Goal: Task Accomplishment & Management: Manage account settings

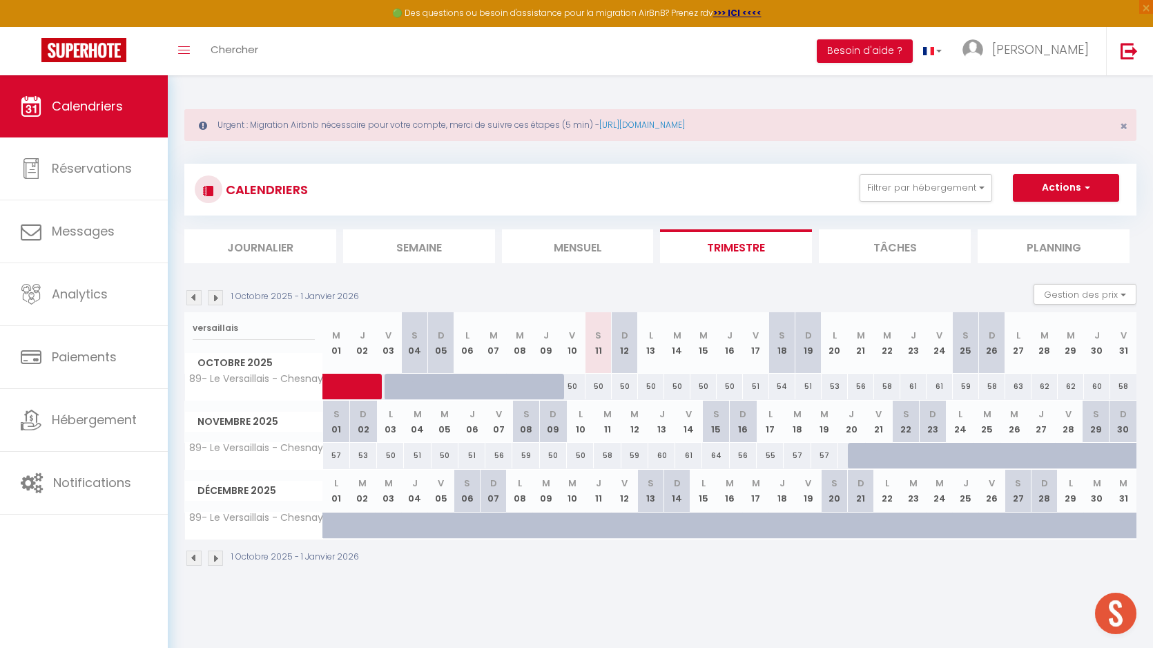
click at [242, 327] on input "versaillais" at bounding box center [254, 328] width 122 height 25
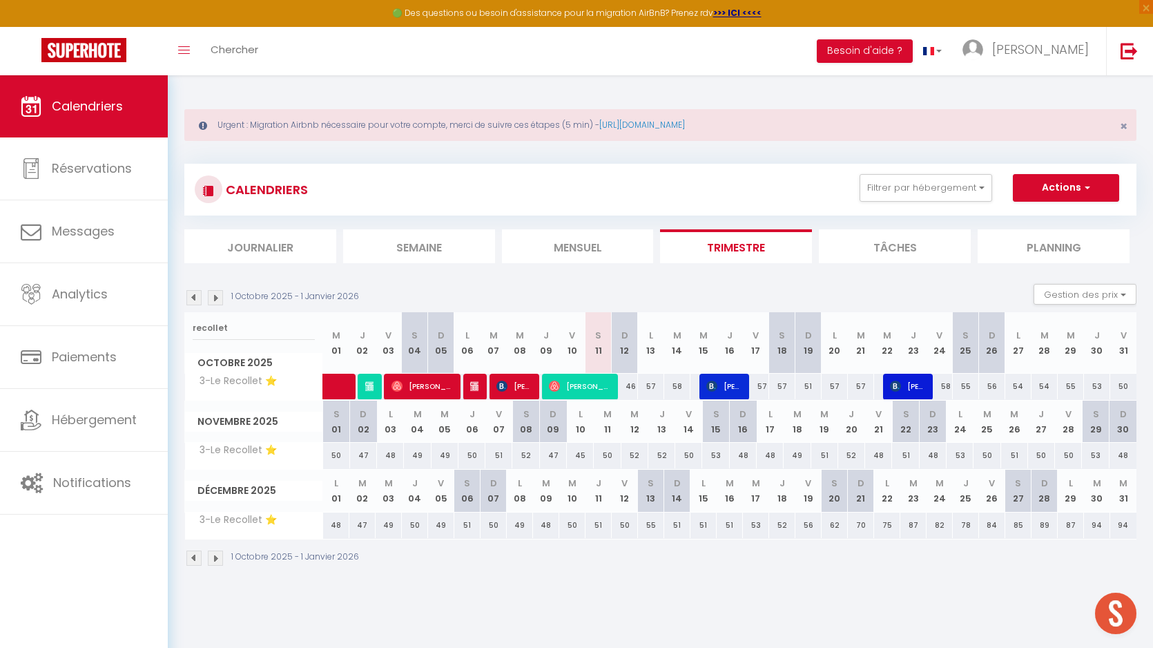
type input "recollet"
click at [590, 387] on span "[PERSON_NAME]" at bounding box center [579, 386] width 61 height 26
select select "OK"
select select "0"
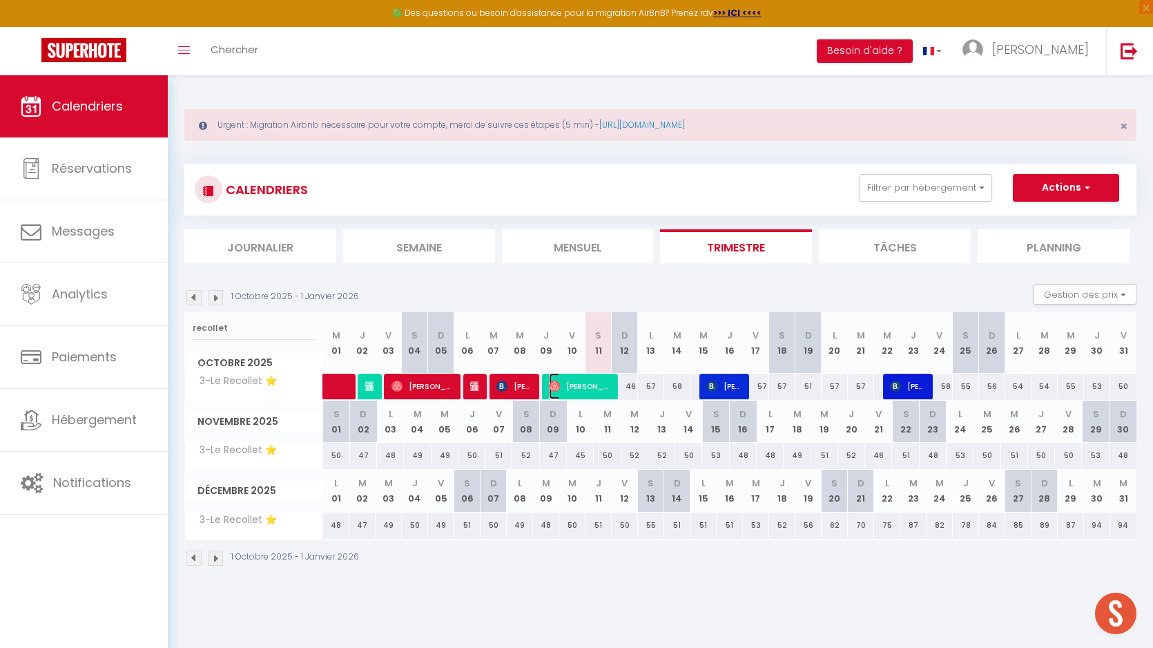
select select "0"
select select "1"
select select
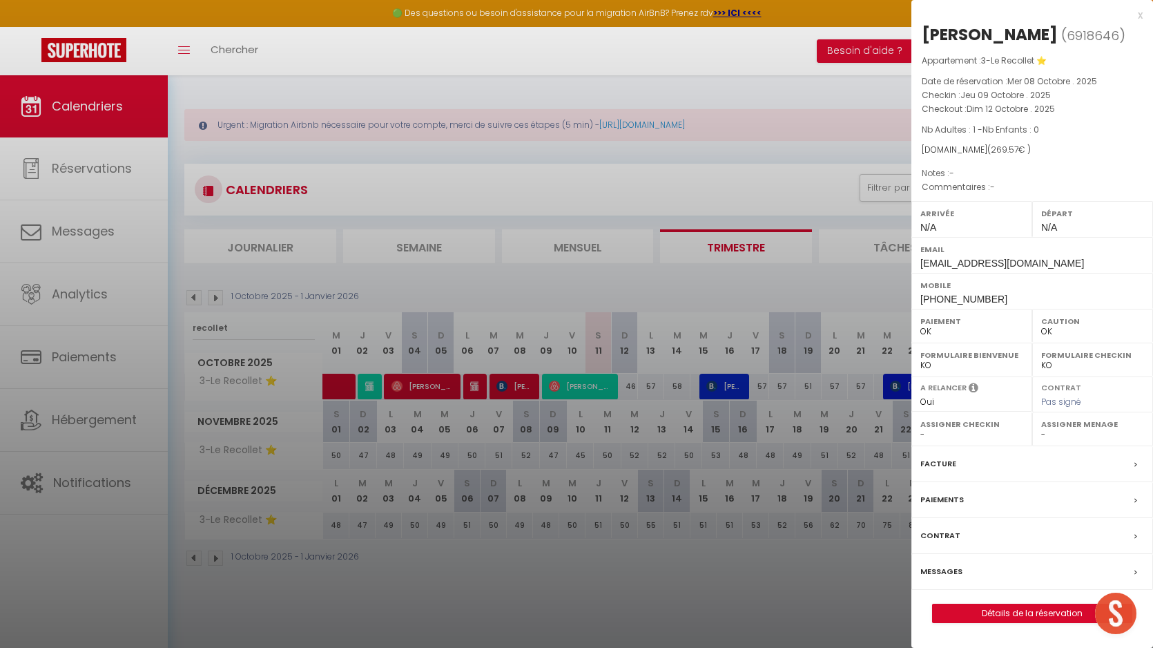
click at [652, 241] on div at bounding box center [576, 324] width 1153 height 648
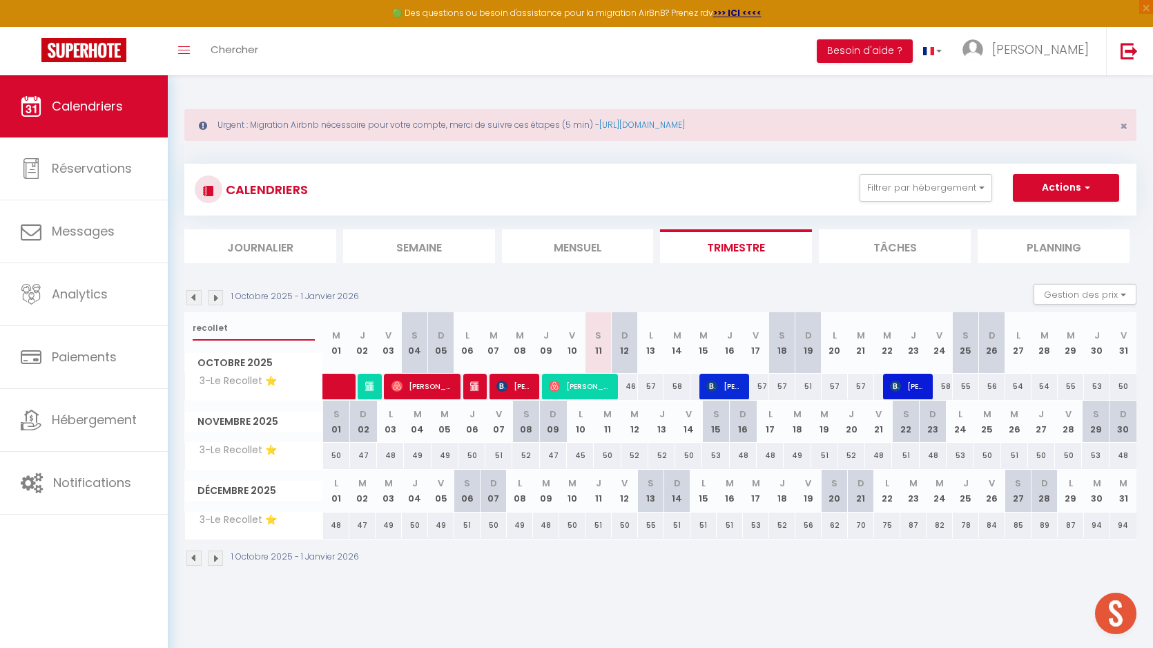
click at [215, 324] on input "recollet" at bounding box center [254, 328] width 122 height 25
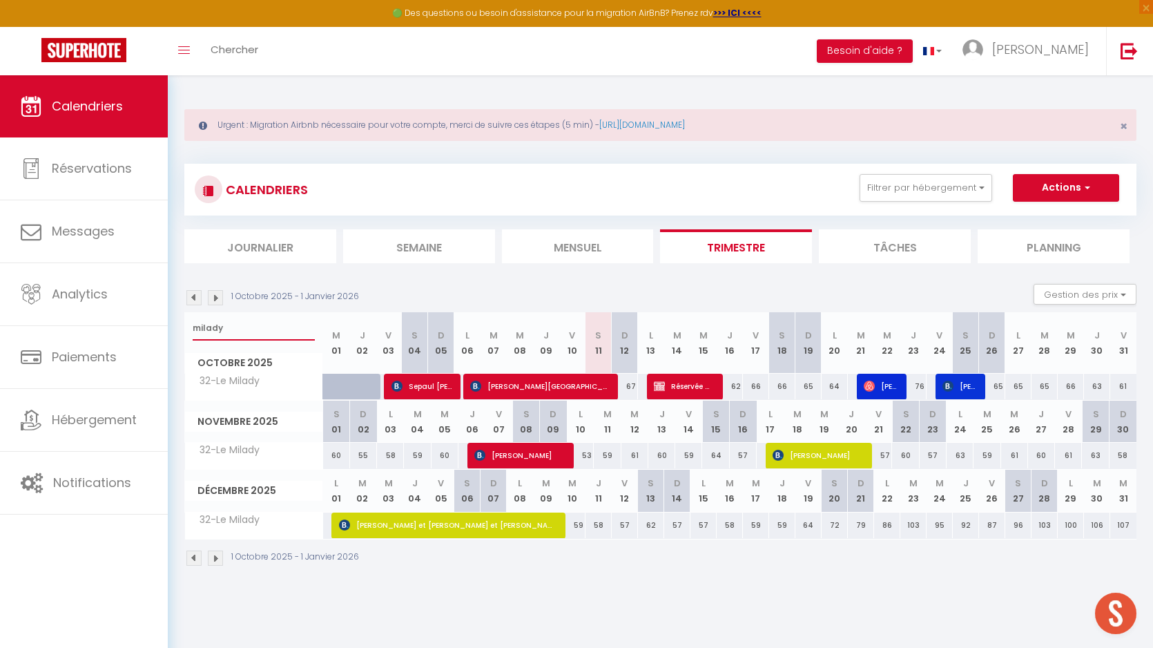
type input "milady"
